Goal: Task Accomplishment & Management: Manage account settings

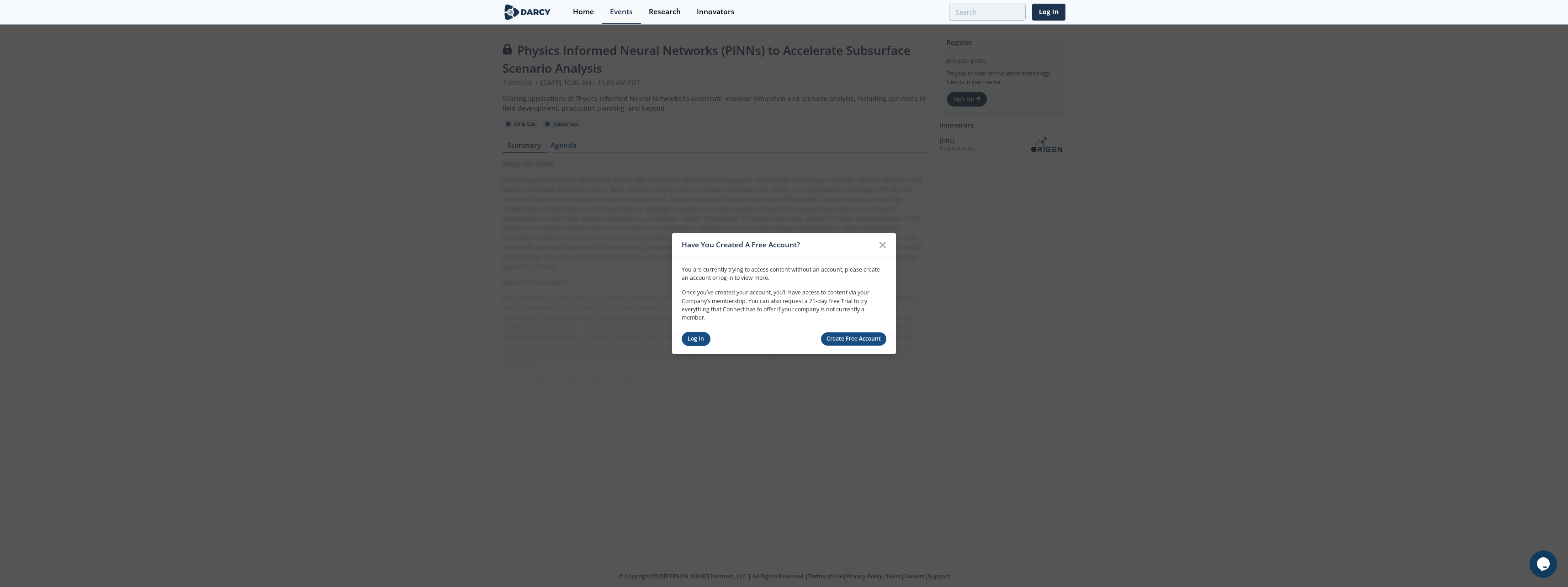
click at [699, 339] on link "Log In" at bounding box center [696, 339] width 29 height 14
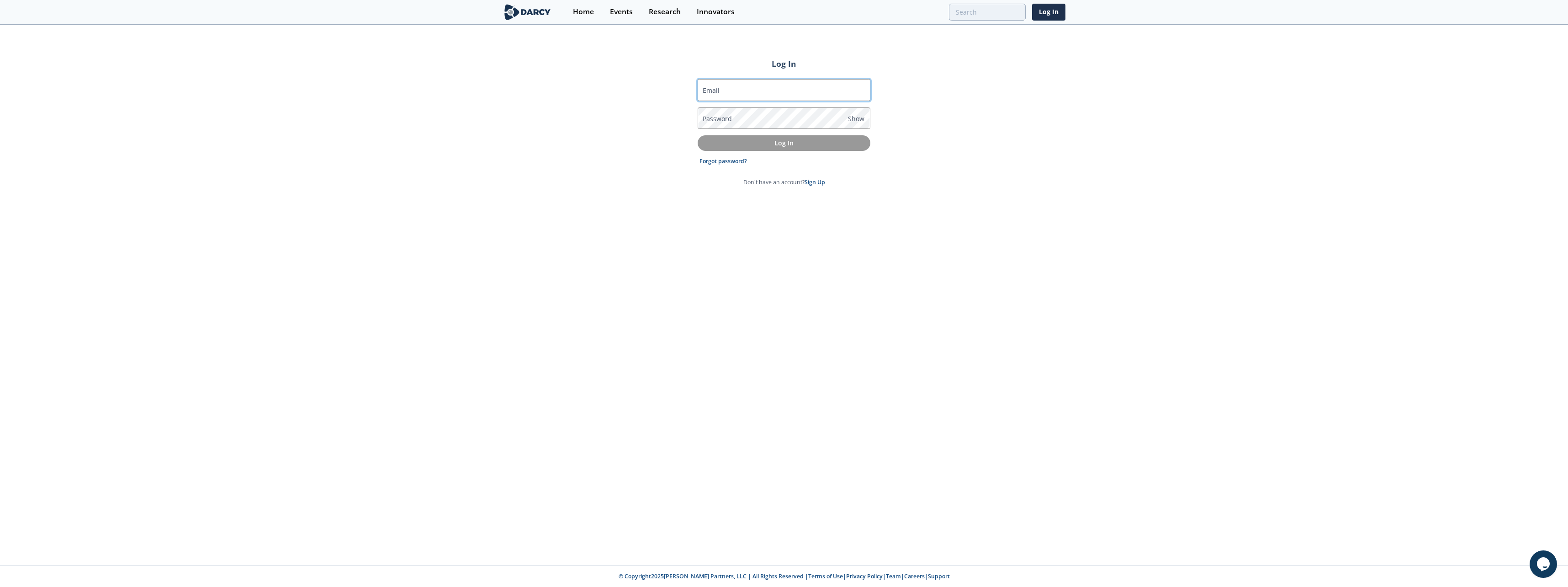
click at [749, 85] on input "Email" at bounding box center [784, 90] width 173 height 22
type input "[DOMAIN_NAME][EMAIL_ADDRESS][DOMAIN_NAME]"
drag, startPoint x: 718, startPoint y: 116, endPoint x: 731, endPoint y: 120, distance: 13.6
click at [717, 116] on label "Password" at bounding box center [717, 119] width 29 height 10
click at [698, 135] on button "Log In" at bounding box center [784, 142] width 173 height 15
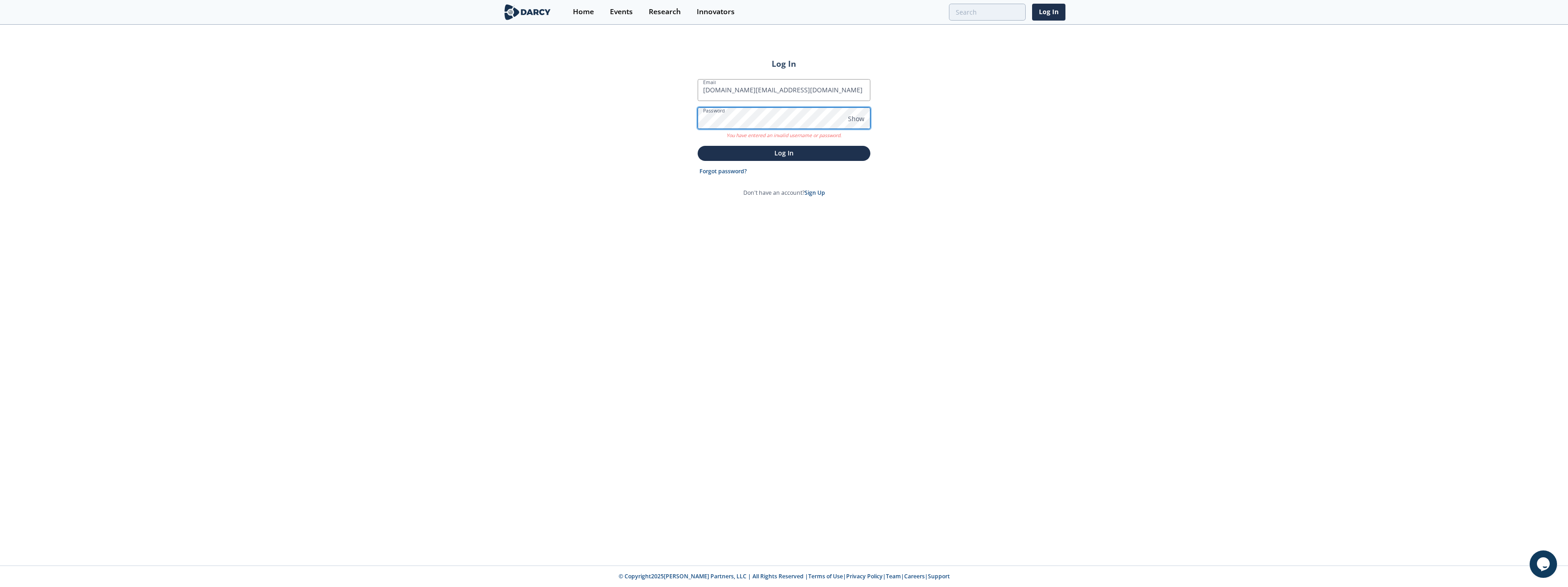
click at [682, 112] on div "Log In Email [DOMAIN_NAME][EMAIL_ADDRESS][DOMAIN_NAME] Password Show You have e…" at bounding box center [784, 295] width 1568 height 540
click at [698, 135] on button "Log In" at bounding box center [784, 142] width 173 height 15
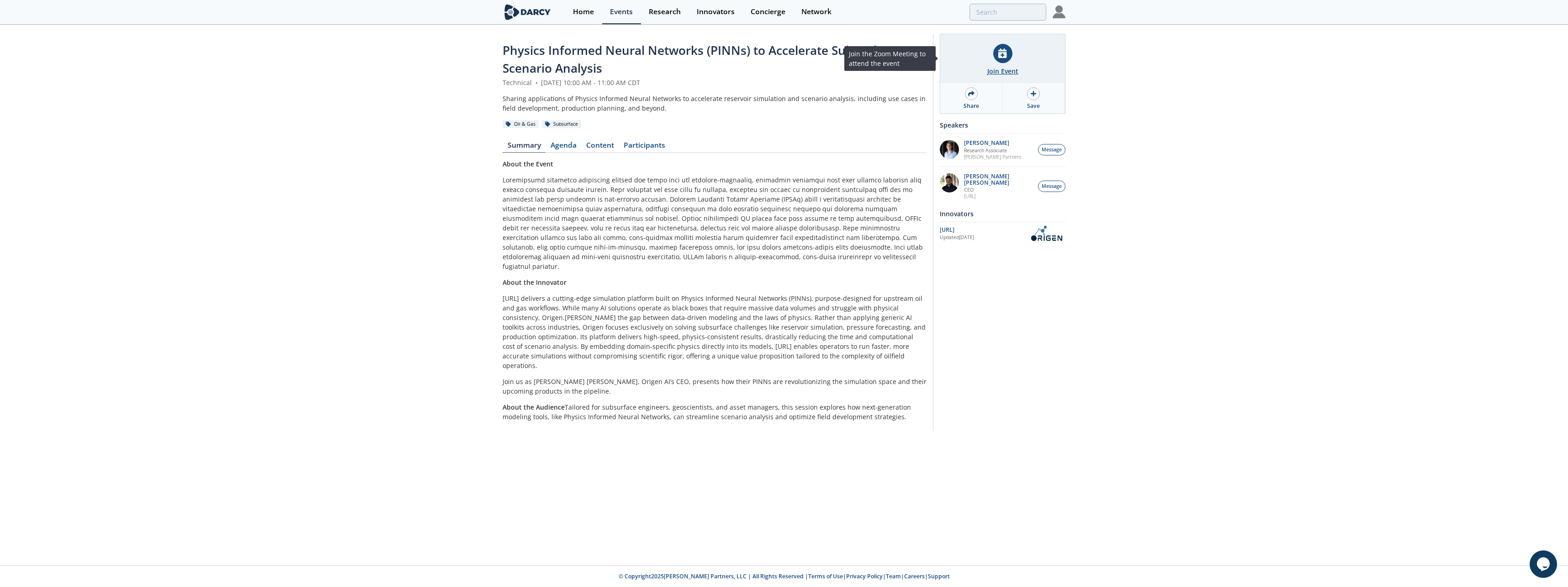
click at [1004, 62] on div at bounding box center [1003, 54] width 19 height 19
